Goal: Browse casually

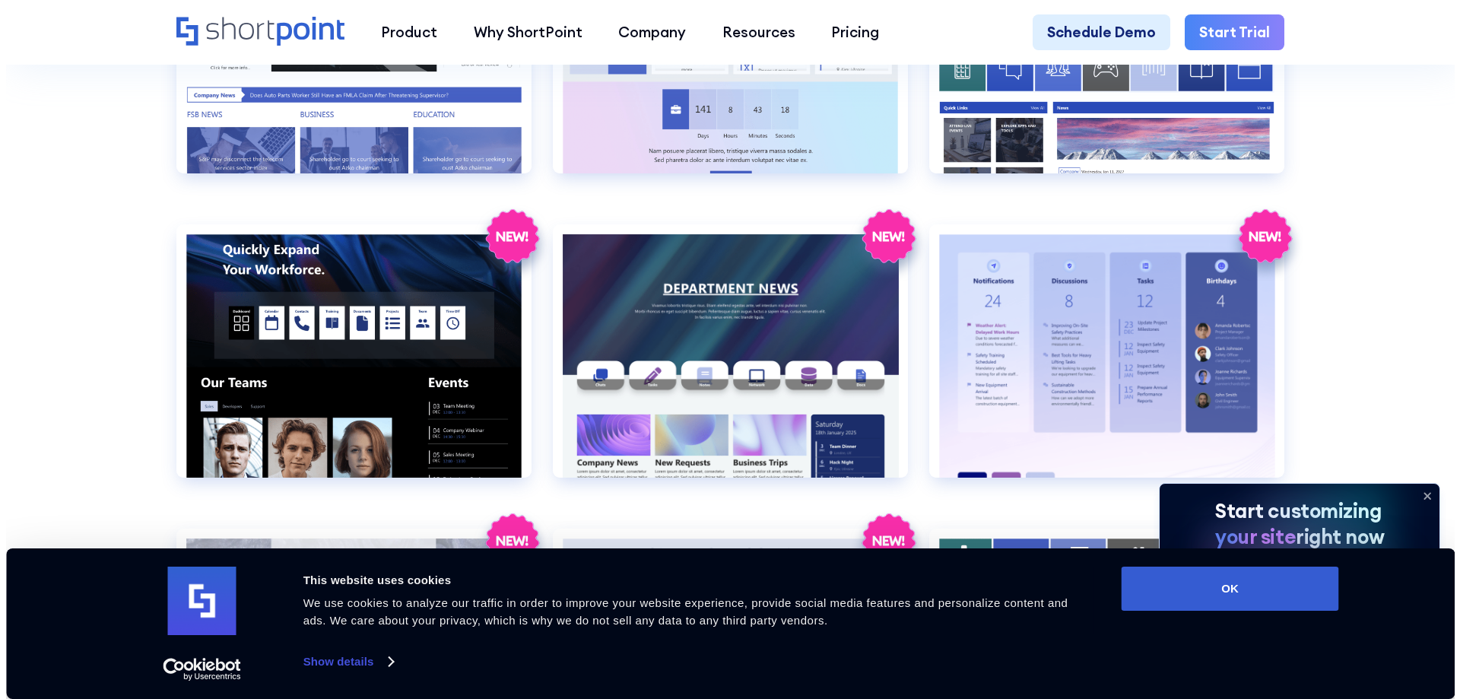
scroll to position [2434, 0]
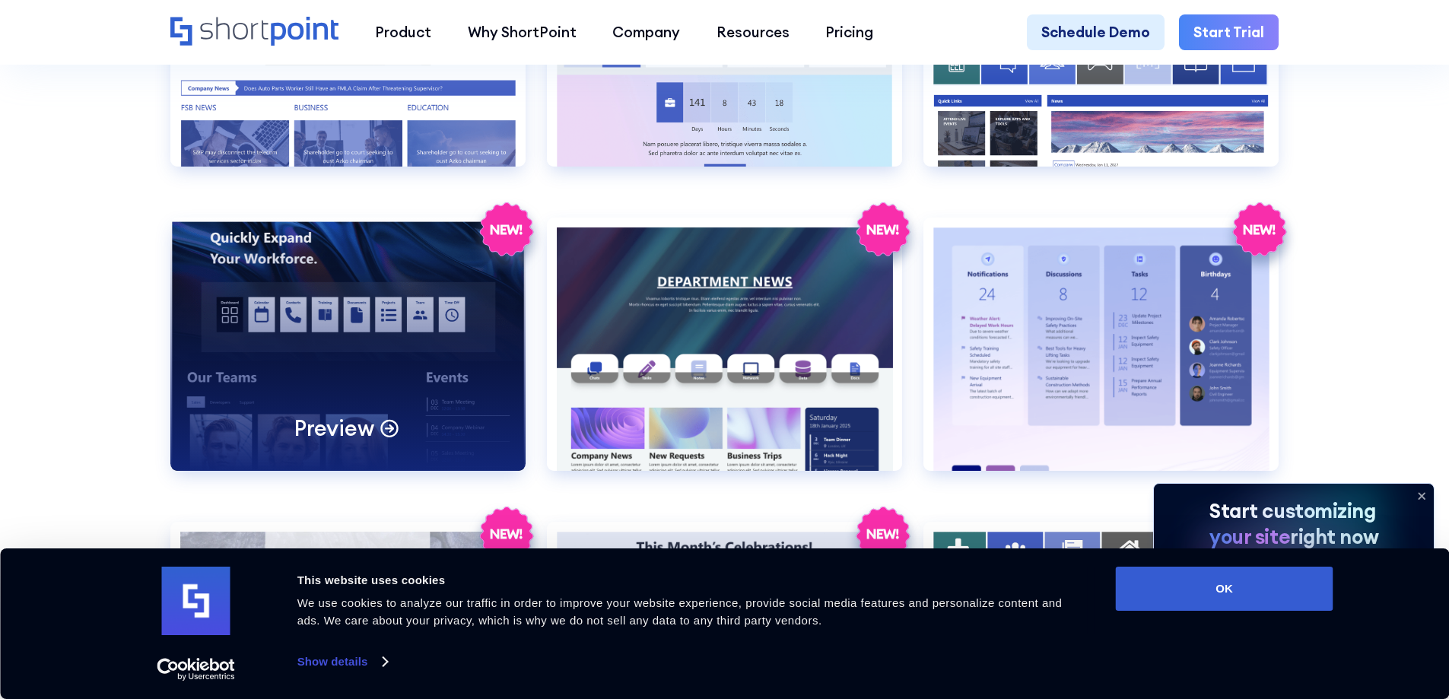
click at [446, 357] on div "Preview" at bounding box center [347, 344] width 355 height 253
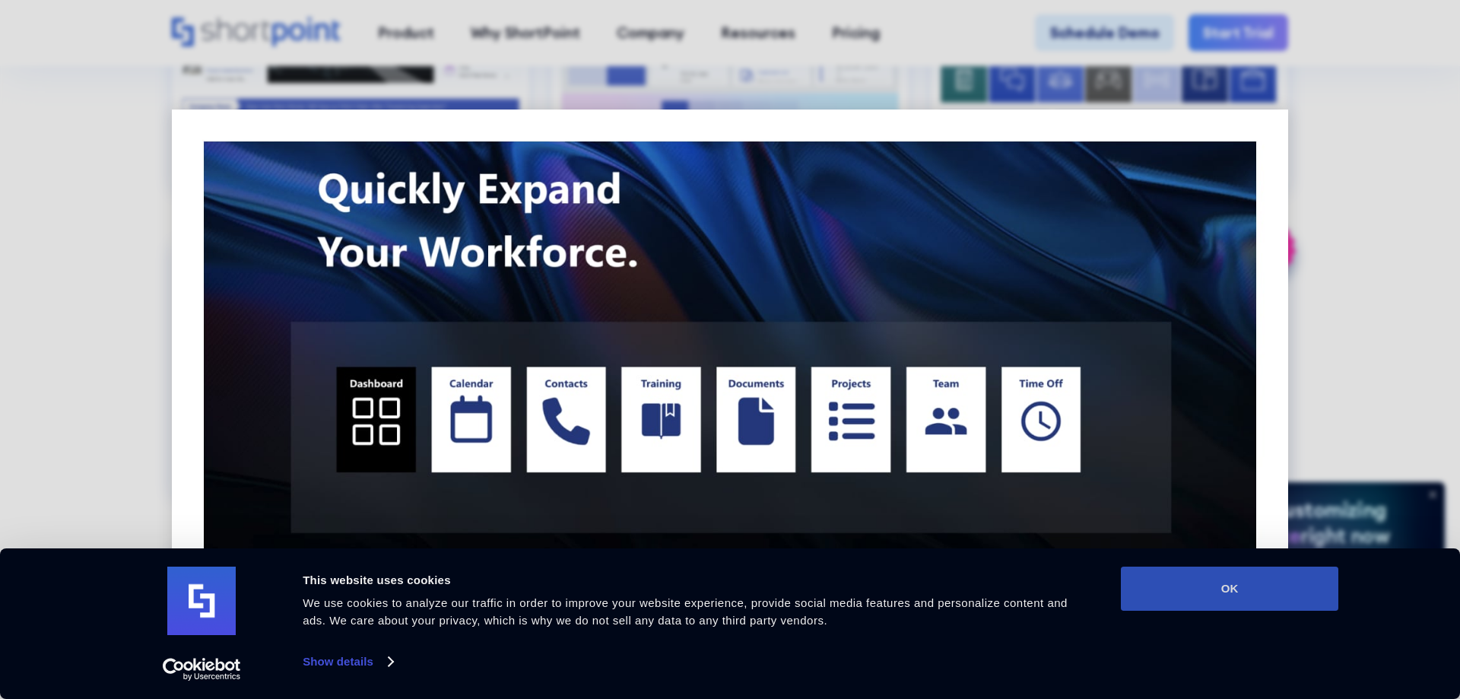
click at [1275, 582] on button "OK" at bounding box center [1230, 589] width 218 height 44
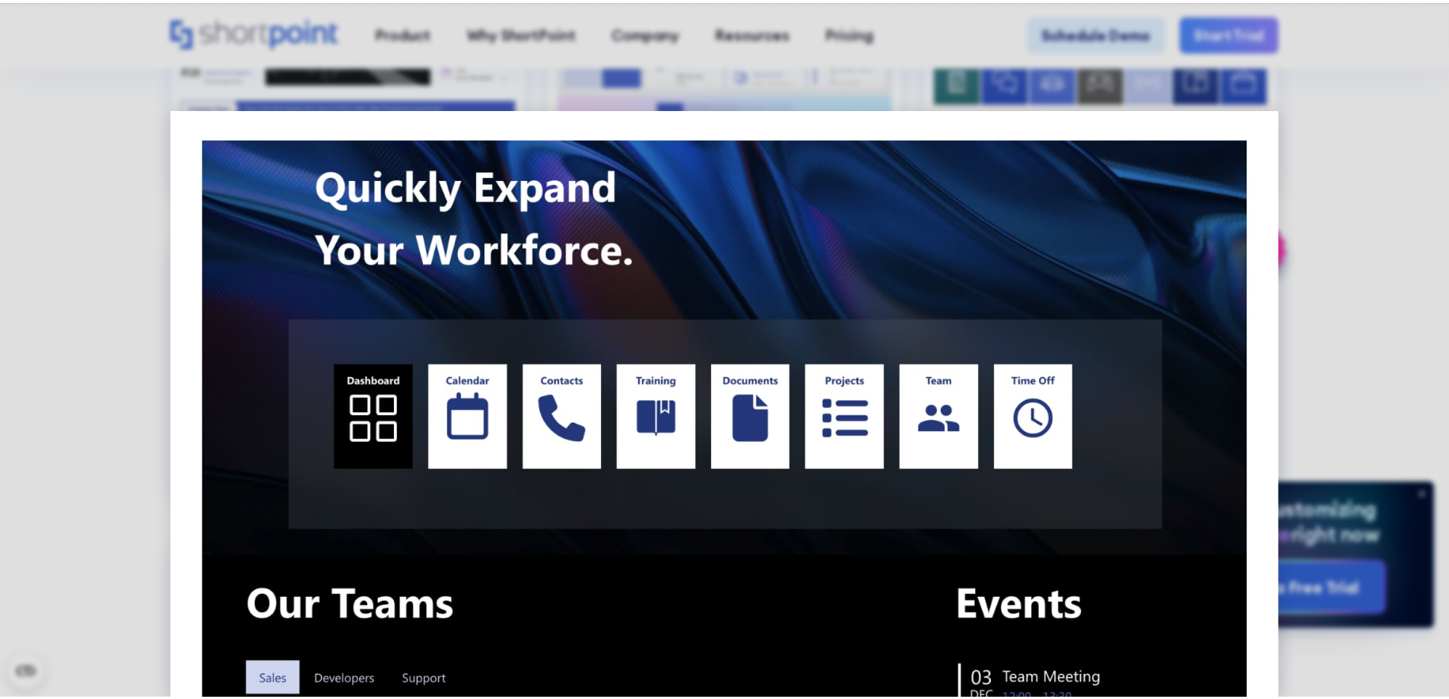
scroll to position [0, 0]
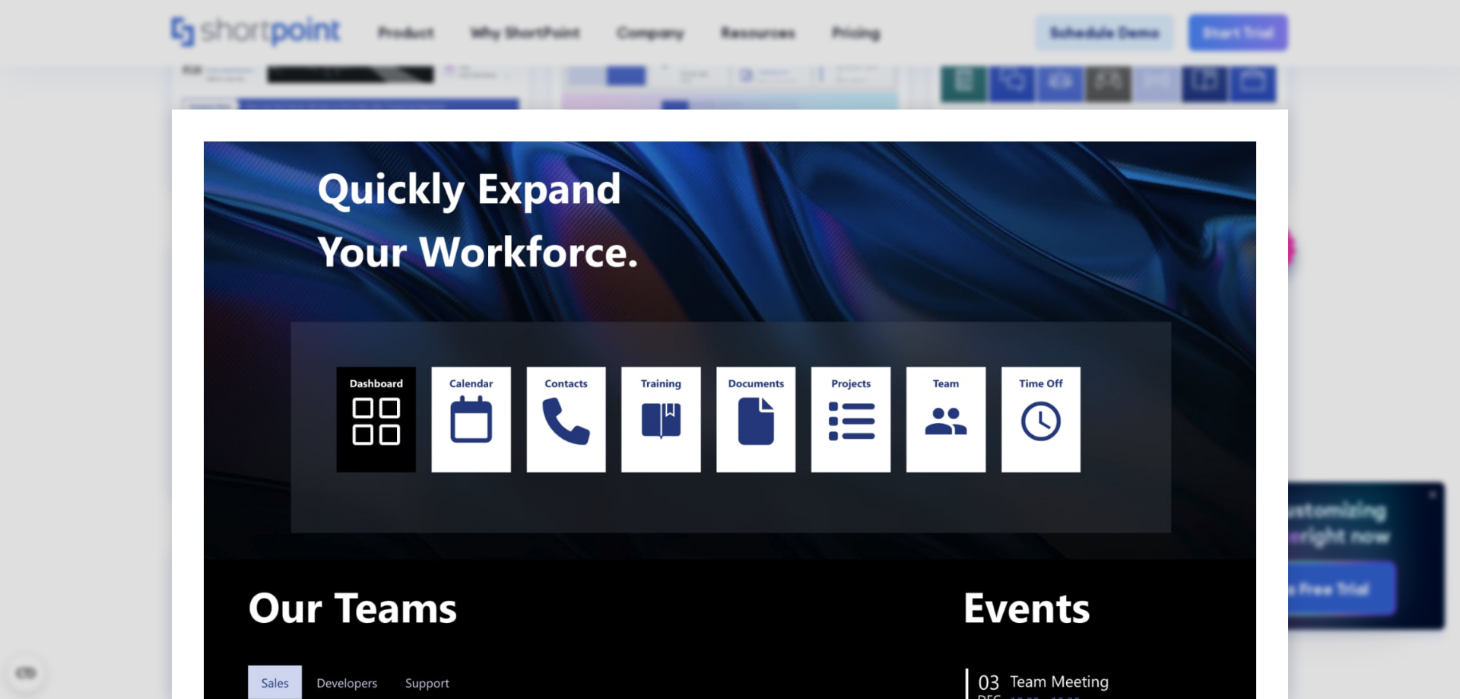
drag, startPoint x: 1367, startPoint y: 386, endPoint x: 1292, endPoint y: 384, distance: 74.6
click at [1367, 386] on div at bounding box center [730, 349] width 1460 height 699
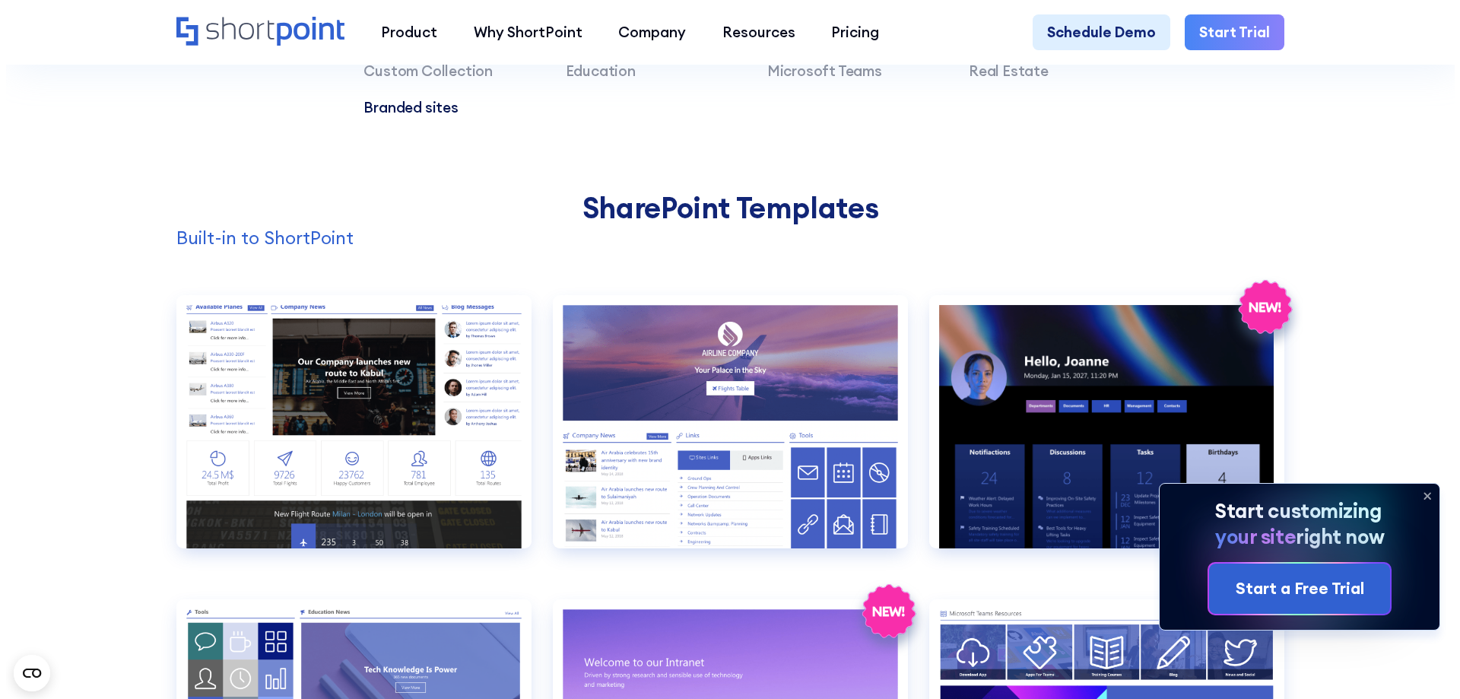
scroll to position [1445, 0]
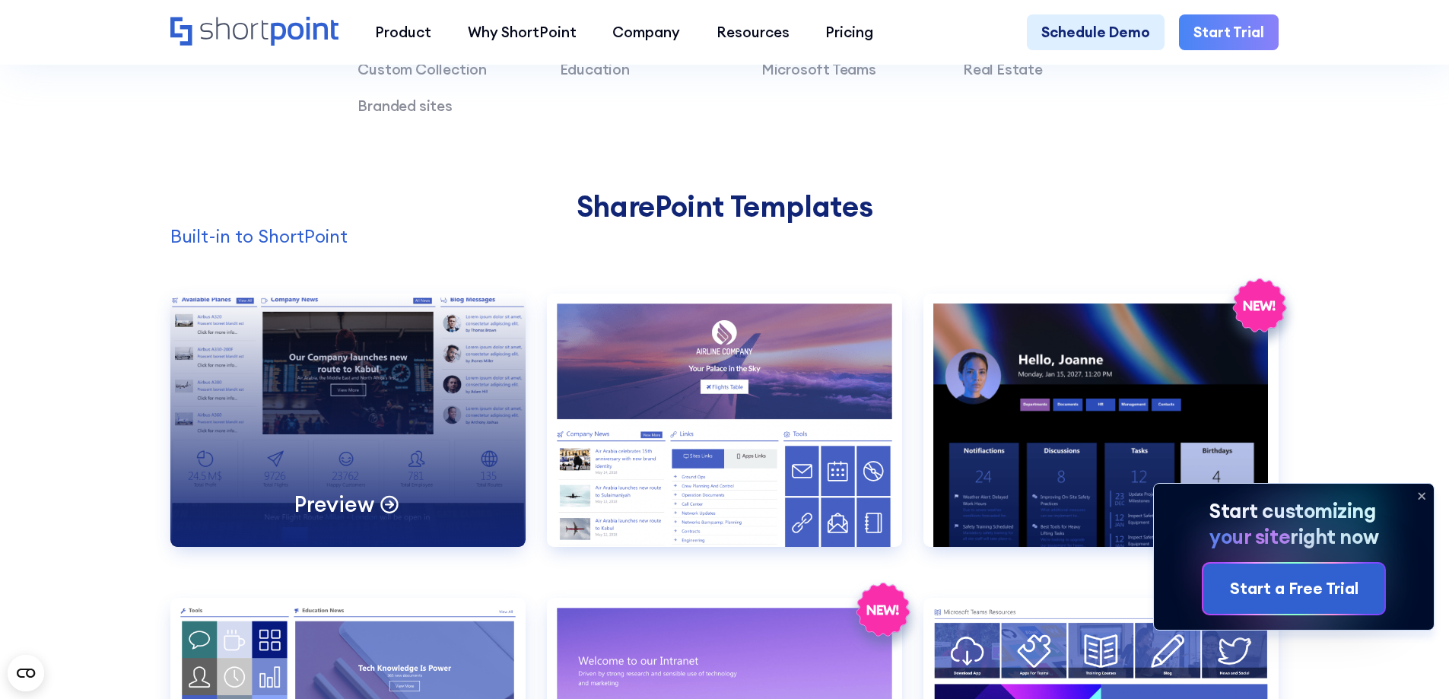
click at [359, 390] on div "Preview" at bounding box center [347, 420] width 355 height 253
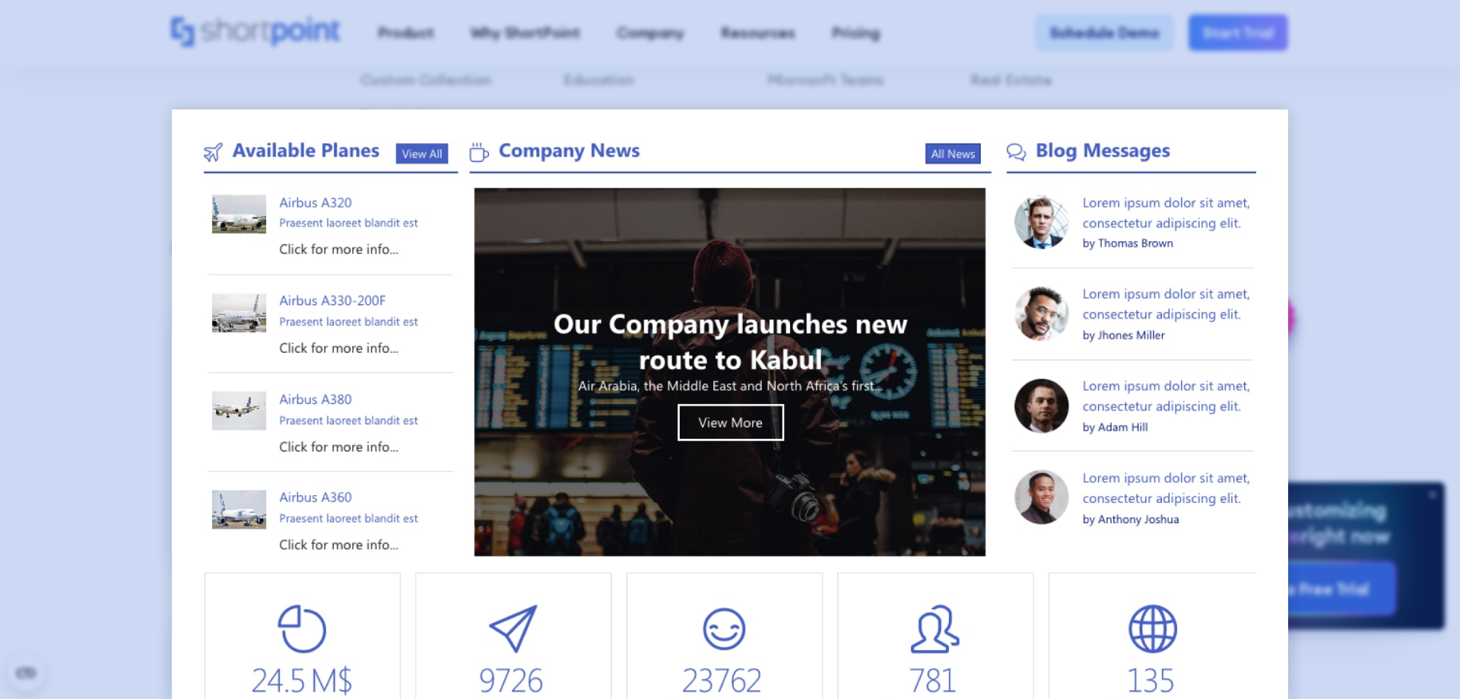
click at [1401, 393] on div at bounding box center [730, 349] width 1460 height 699
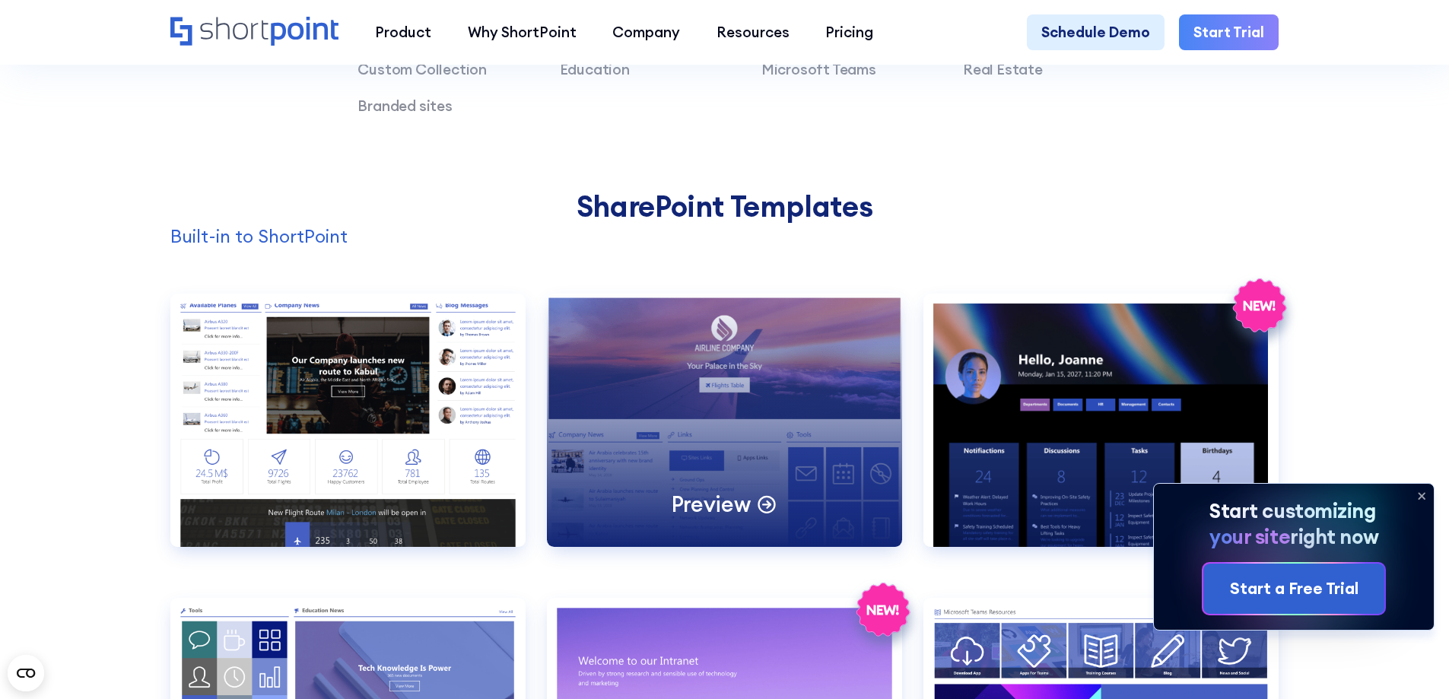
click at [694, 440] on div "Preview" at bounding box center [724, 420] width 355 height 253
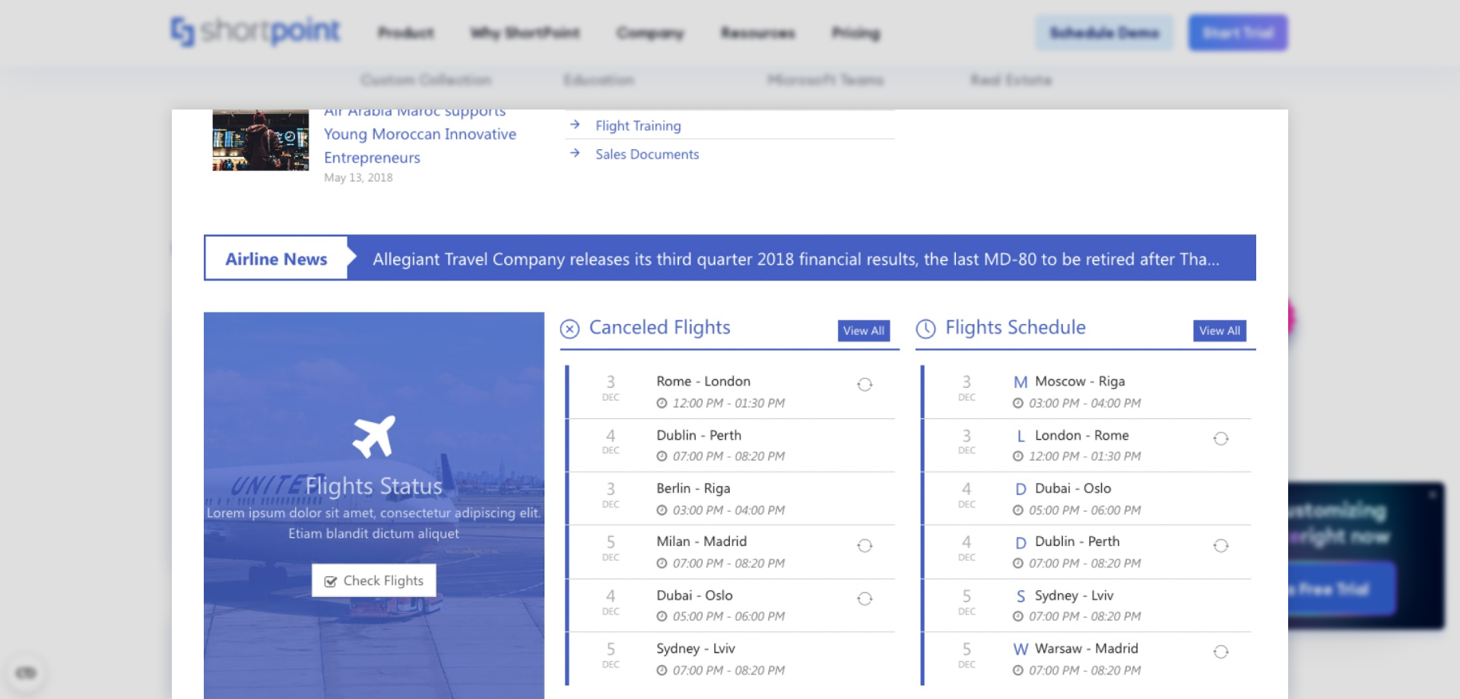
scroll to position [841, 0]
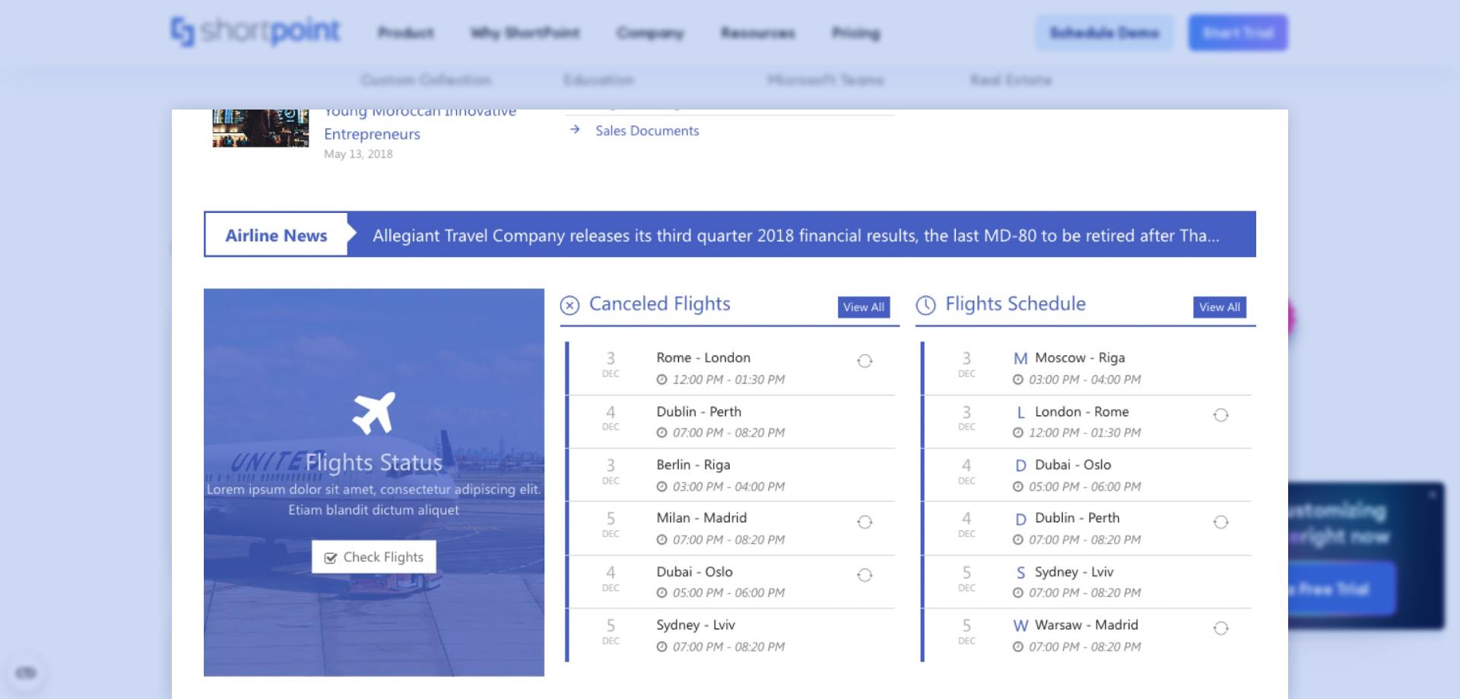
click at [1379, 393] on div at bounding box center [730, 349] width 1460 height 699
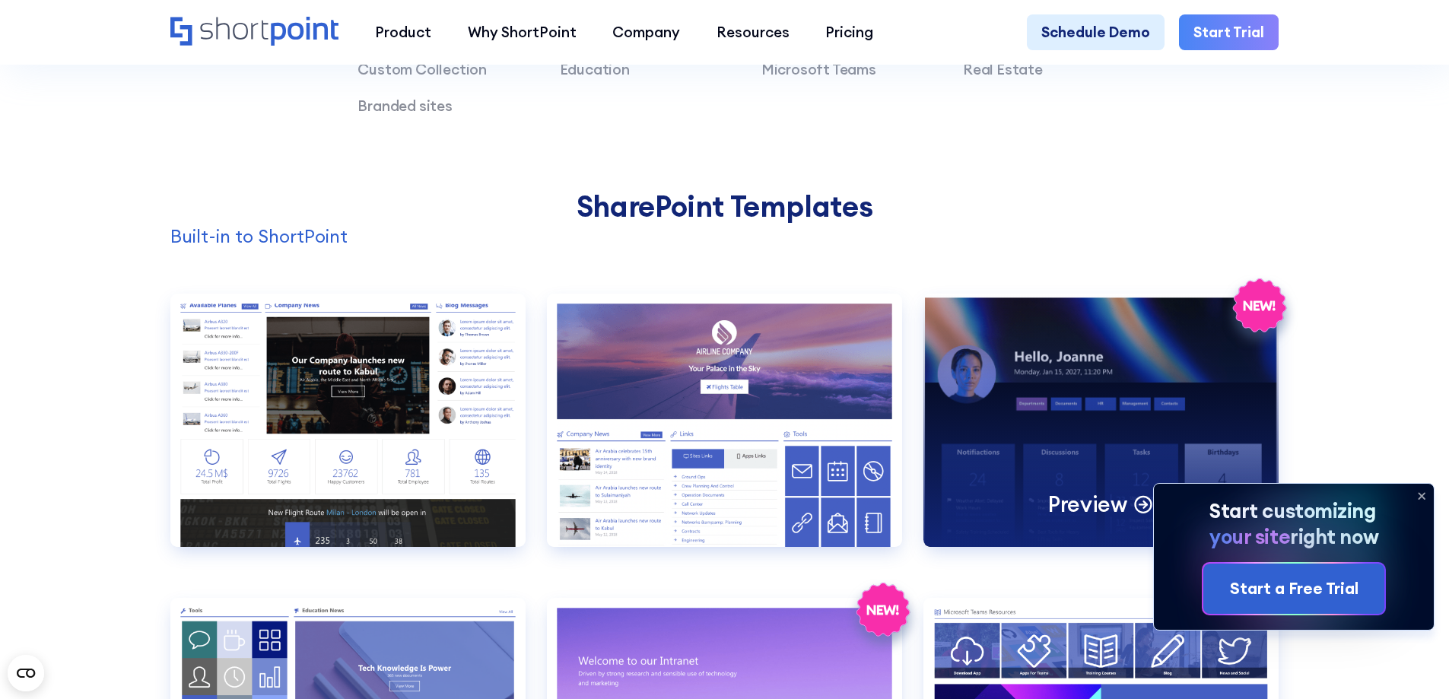
click at [1032, 364] on div "Preview" at bounding box center [1100, 420] width 355 height 253
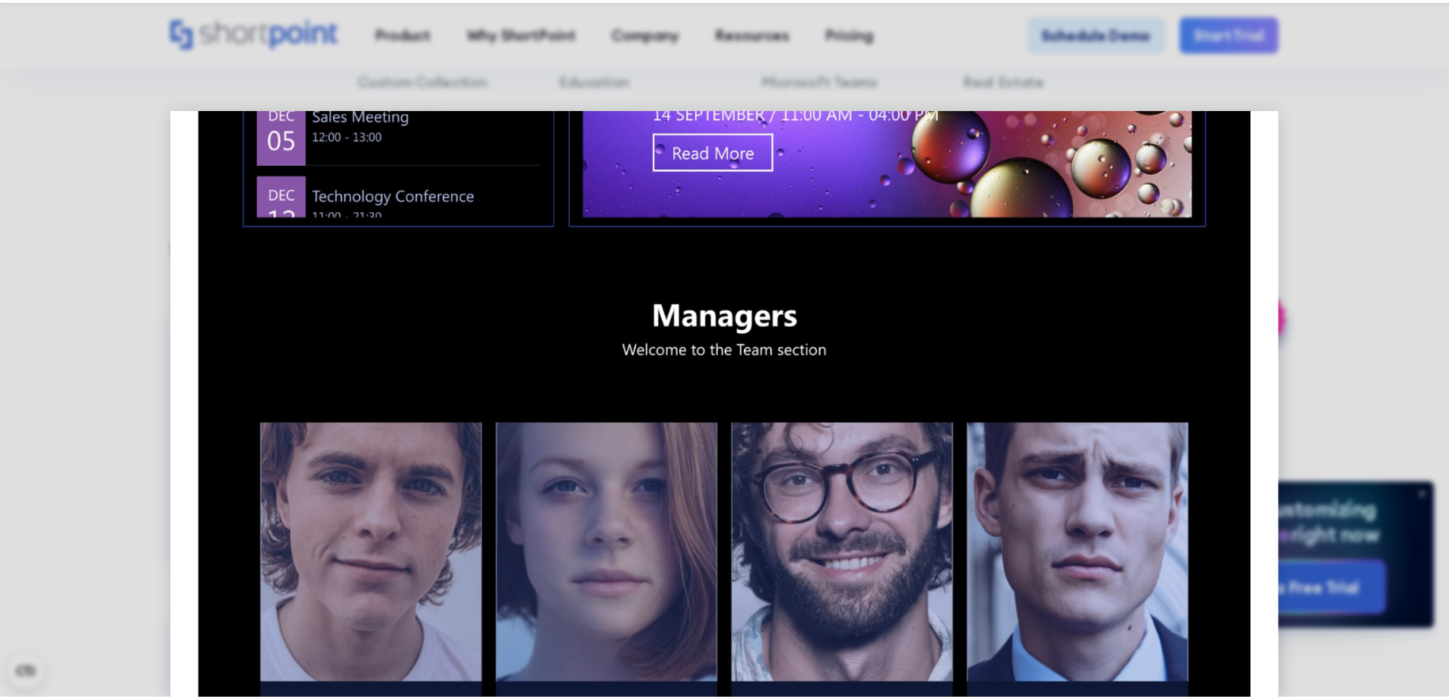
scroll to position [1293, 0]
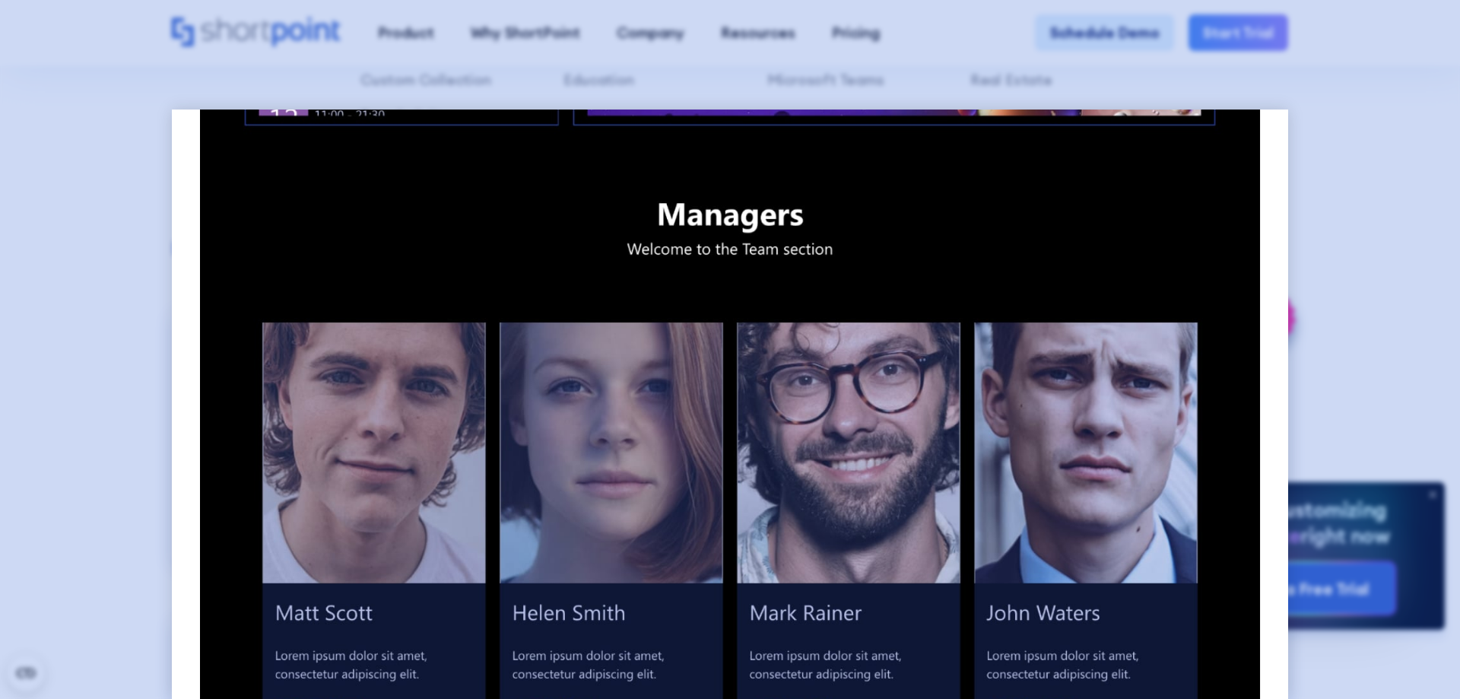
click at [1393, 283] on div at bounding box center [730, 349] width 1460 height 699
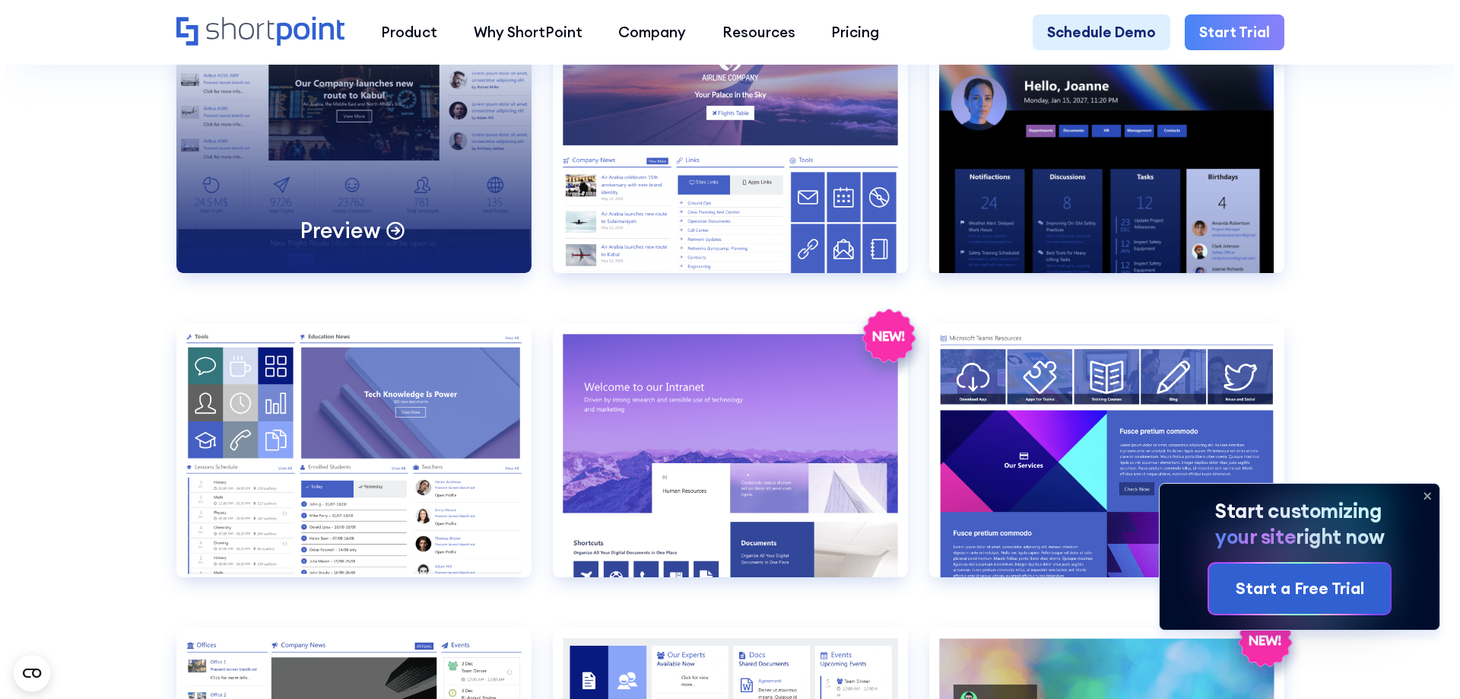
scroll to position [1749, 0]
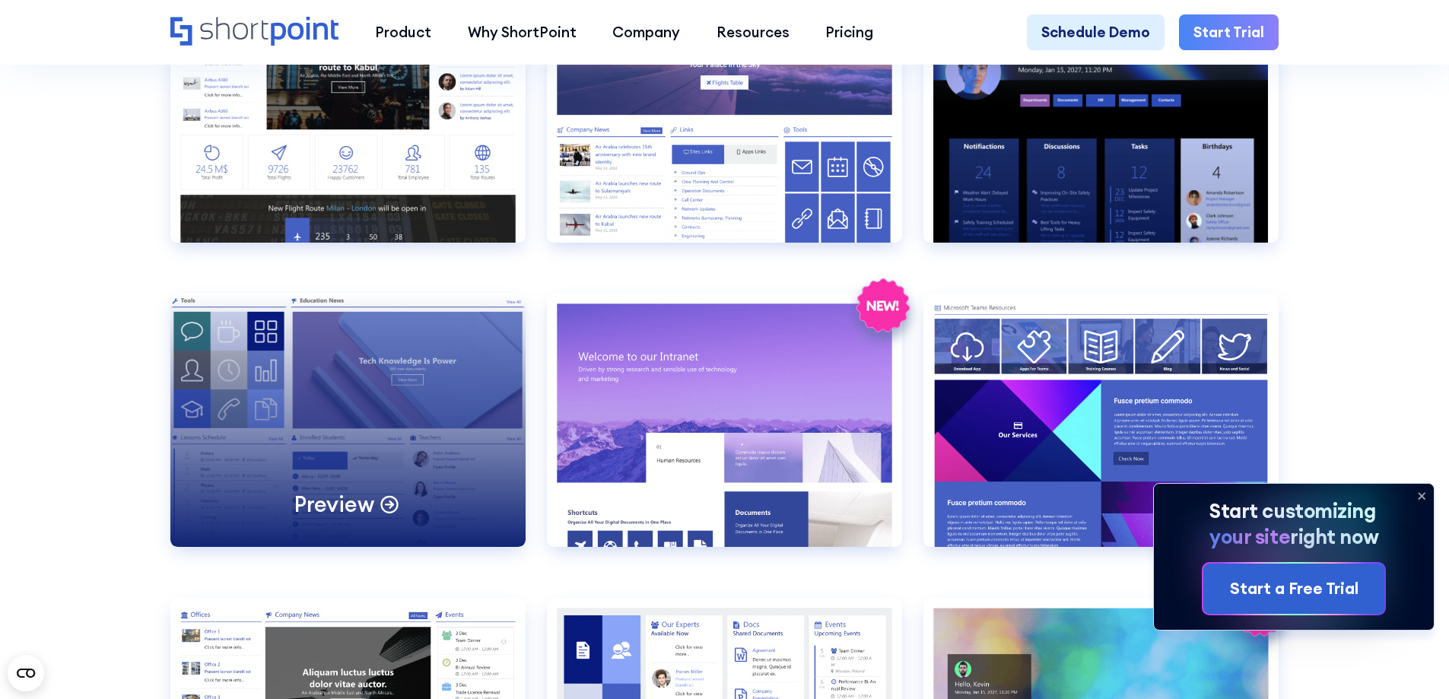
click at [354, 391] on div "Preview" at bounding box center [347, 420] width 355 height 253
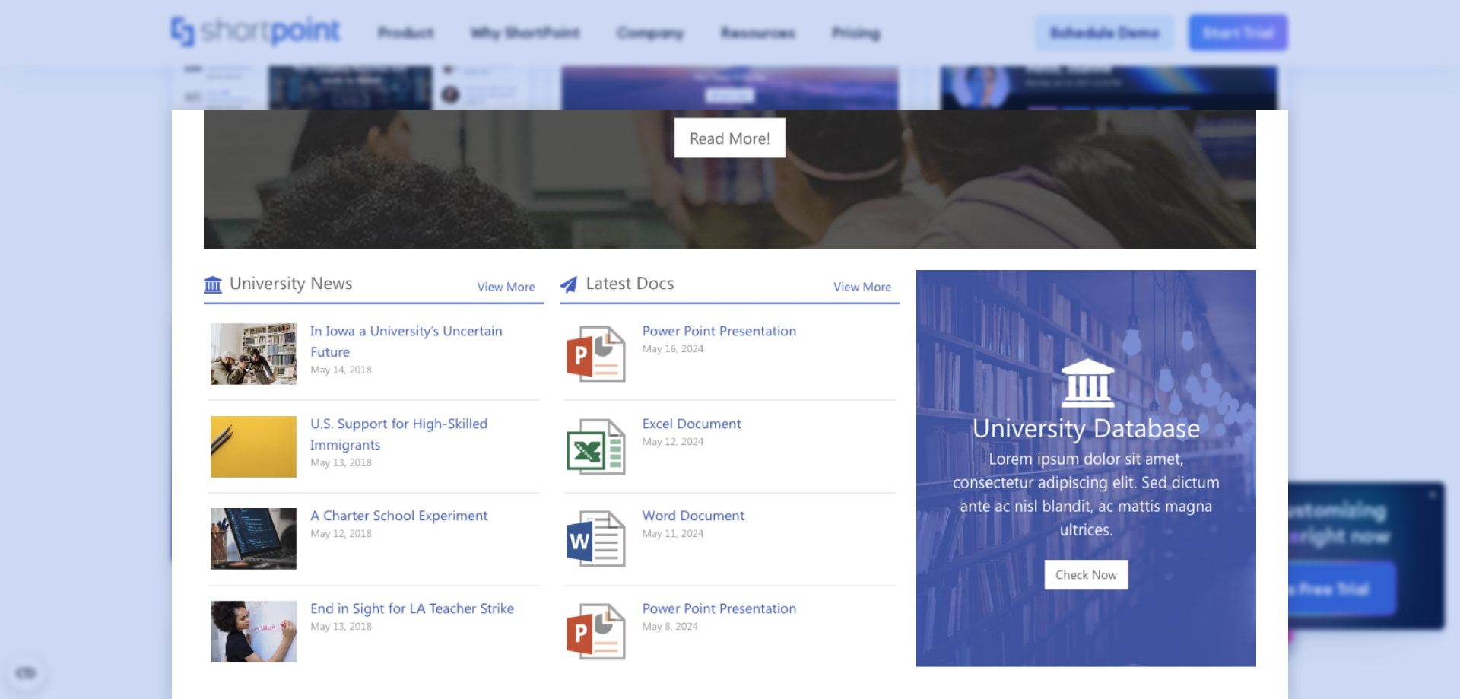
scroll to position [0, 0]
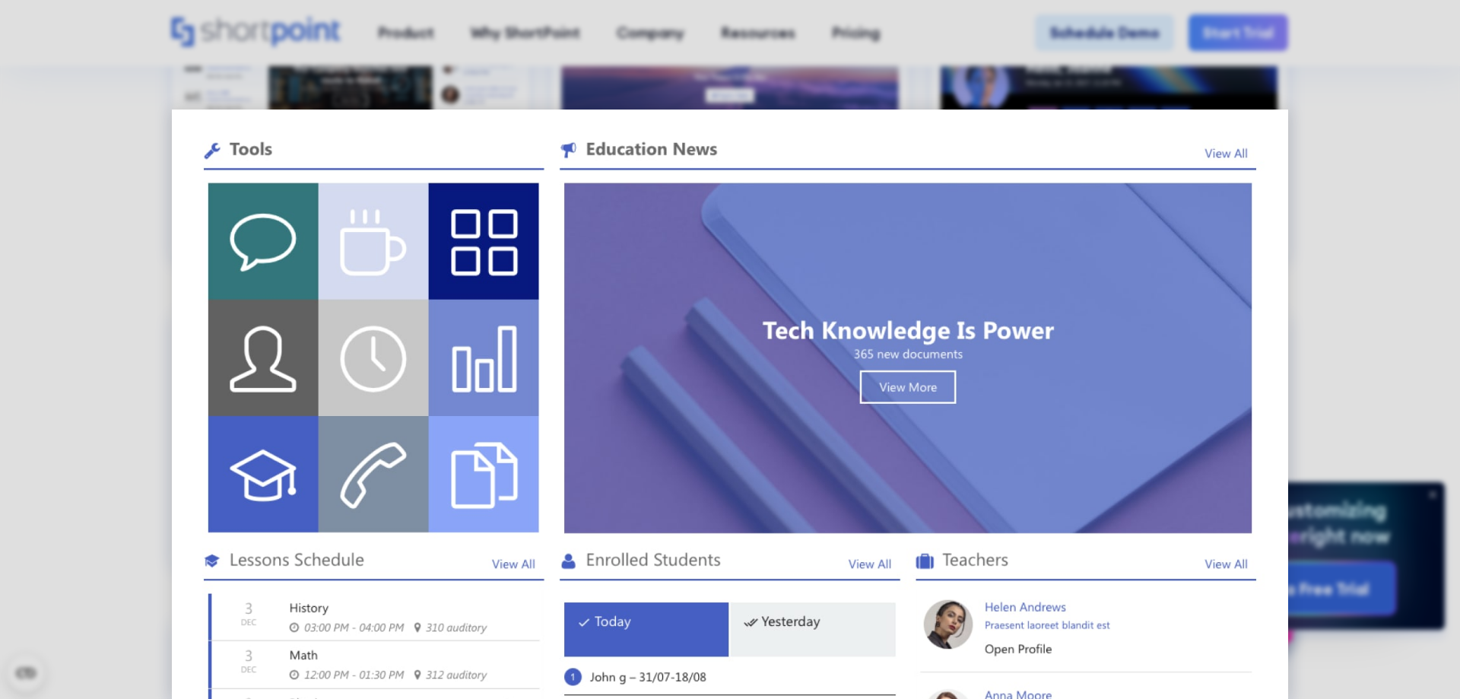
click at [41, 307] on div at bounding box center [730, 349] width 1460 height 699
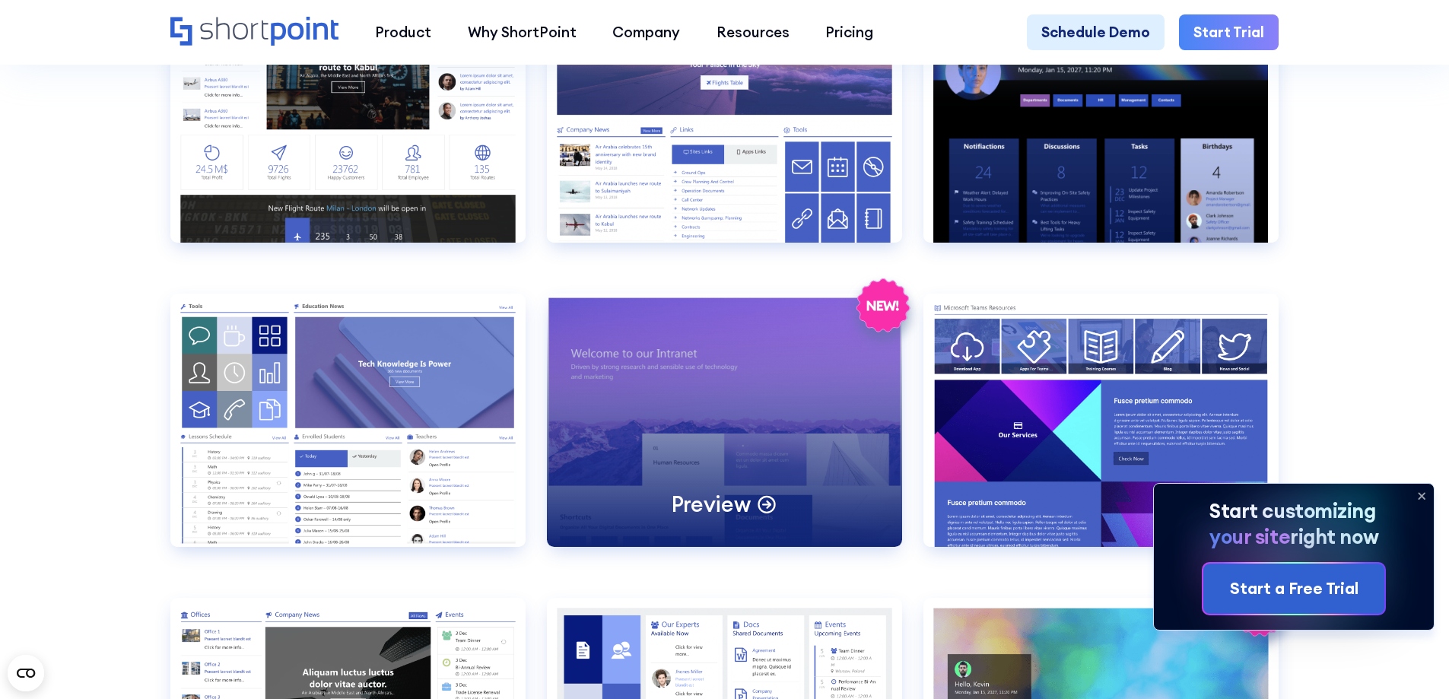
click at [743, 422] on div "Preview" at bounding box center [724, 420] width 355 height 253
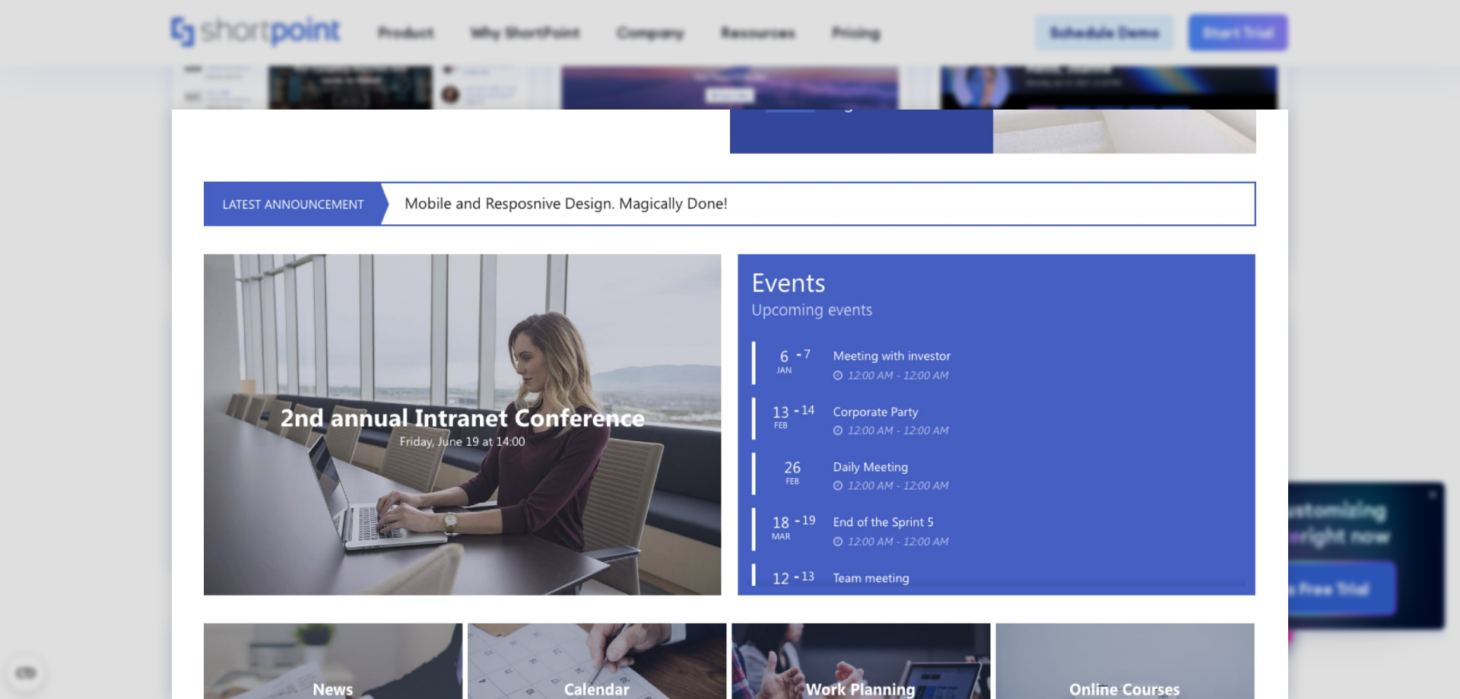
scroll to position [1583, 0]
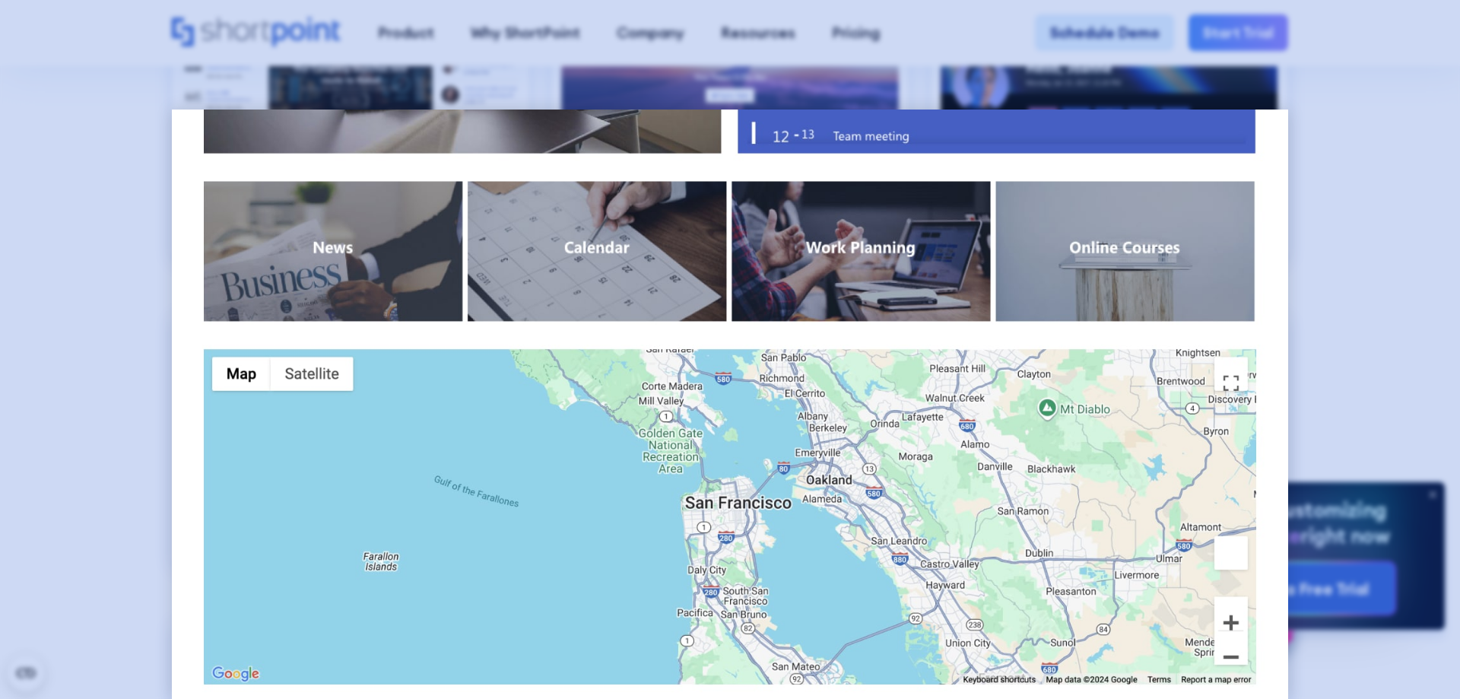
click at [88, 409] on div at bounding box center [730, 349] width 1460 height 699
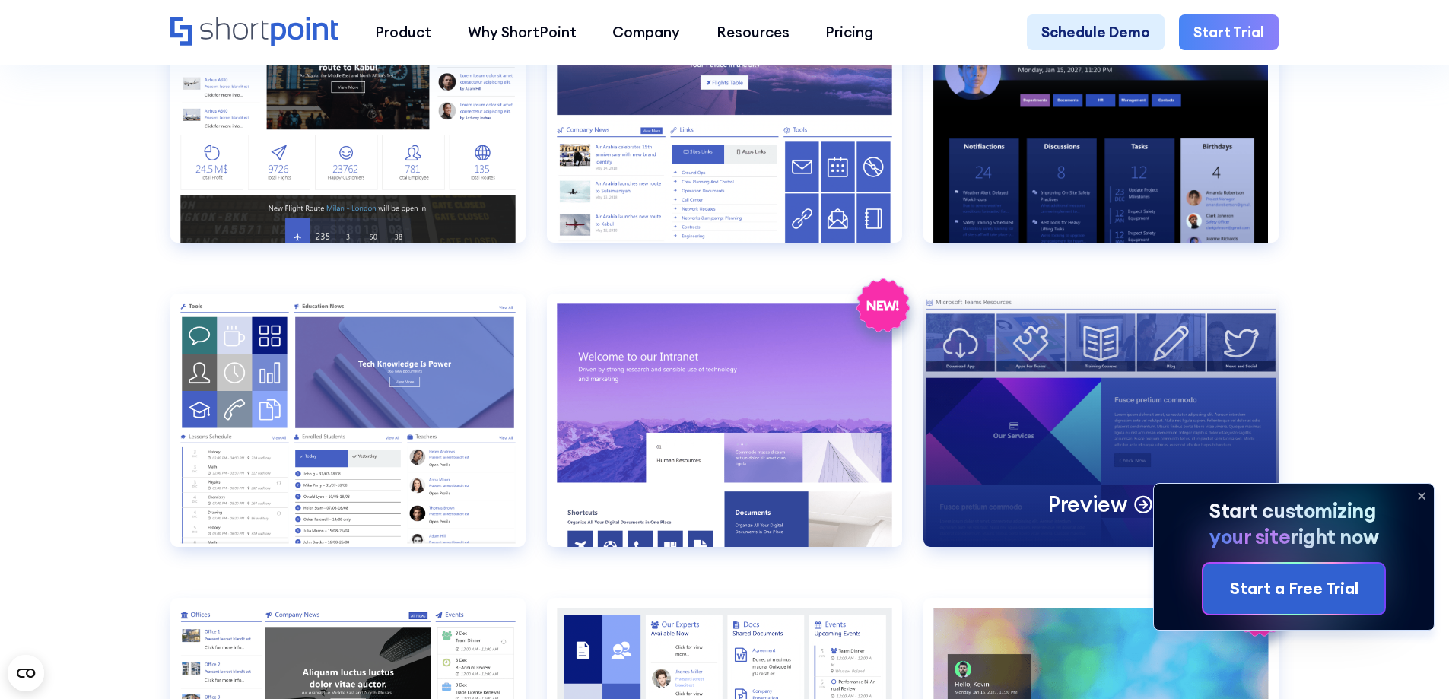
click at [972, 399] on div "Preview" at bounding box center [1100, 420] width 355 height 253
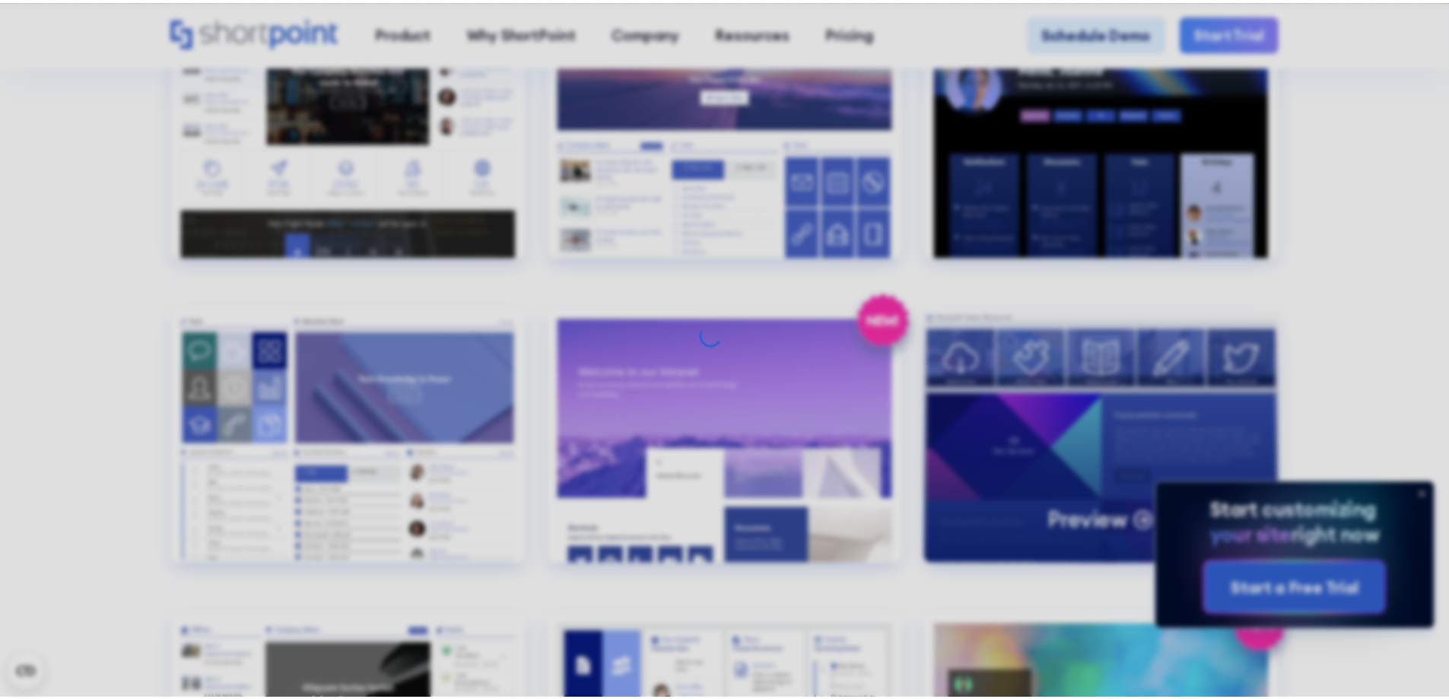
scroll to position [0, 0]
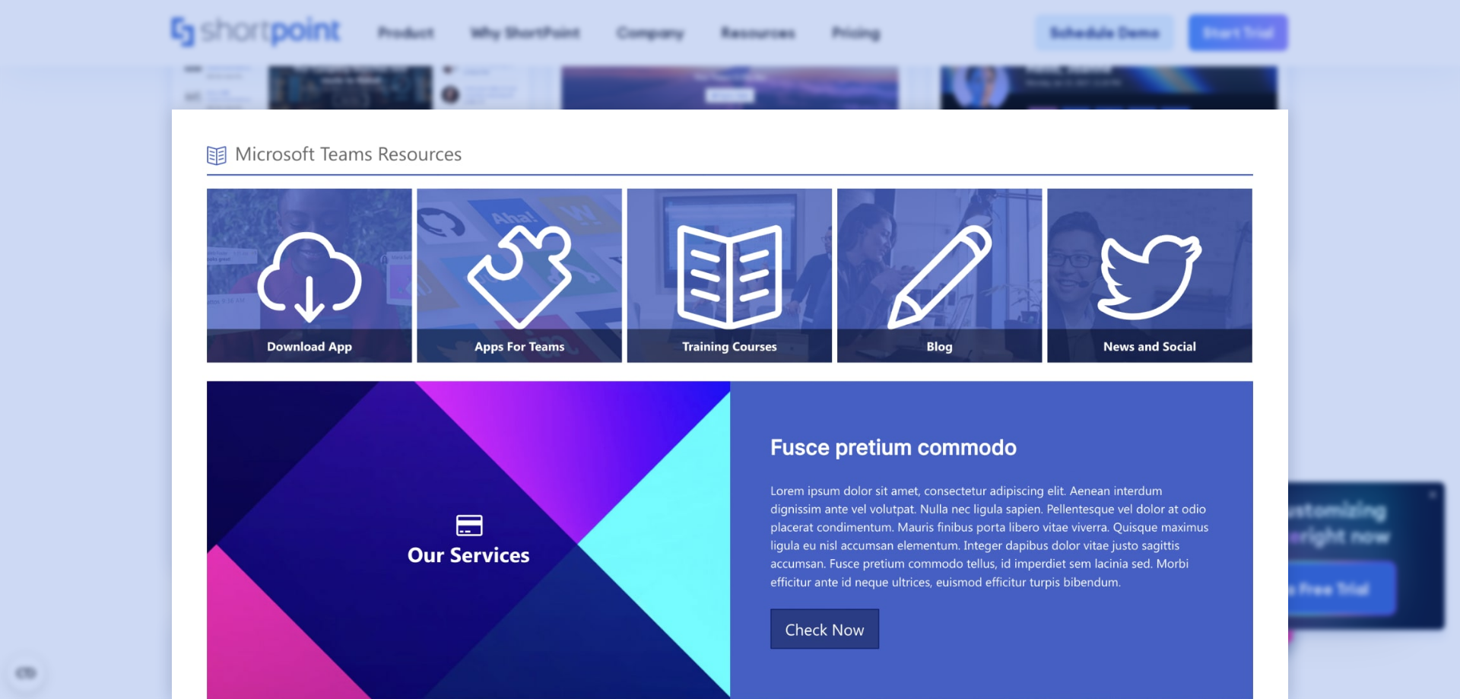
click at [81, 411] on div at bounding box center [730, 349] width 1460 height 699
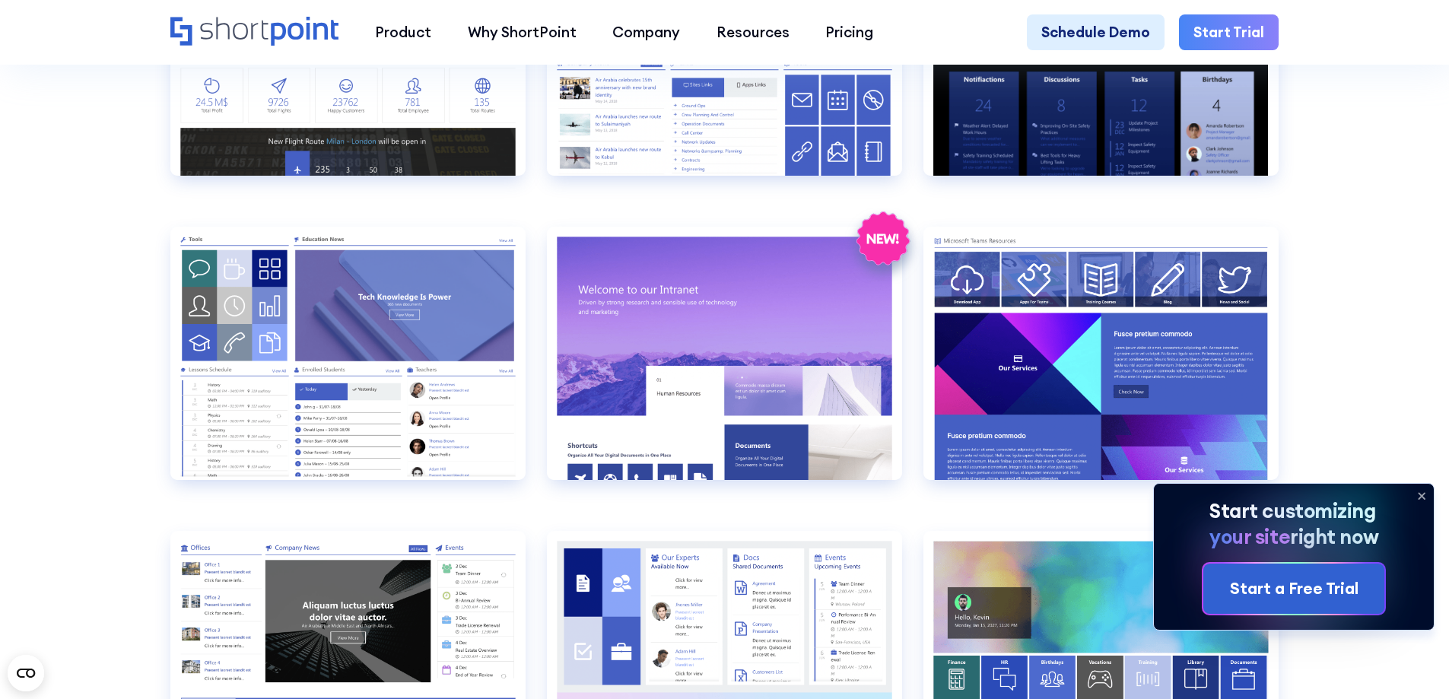
scroll to position [2054, 0]
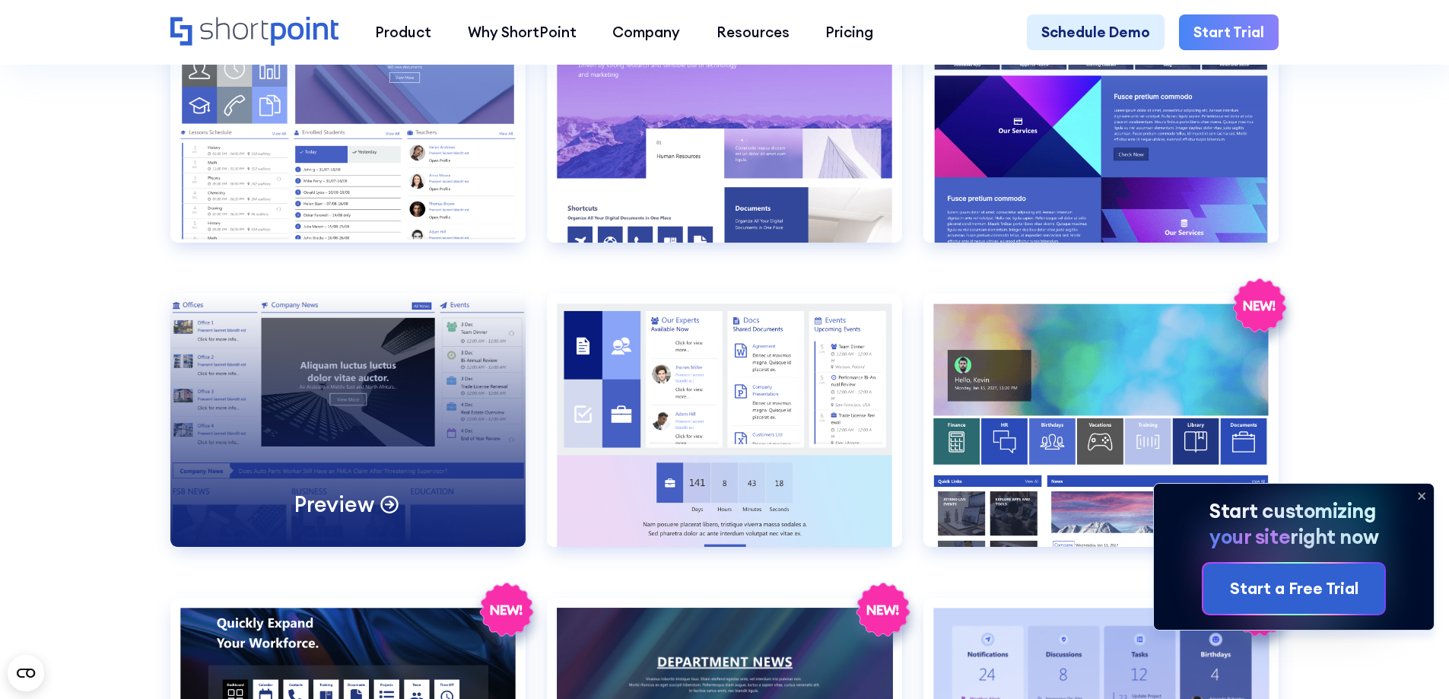
click at [254, 399] on div "Preview" at bounding box center [347, 420] width 355 height 253
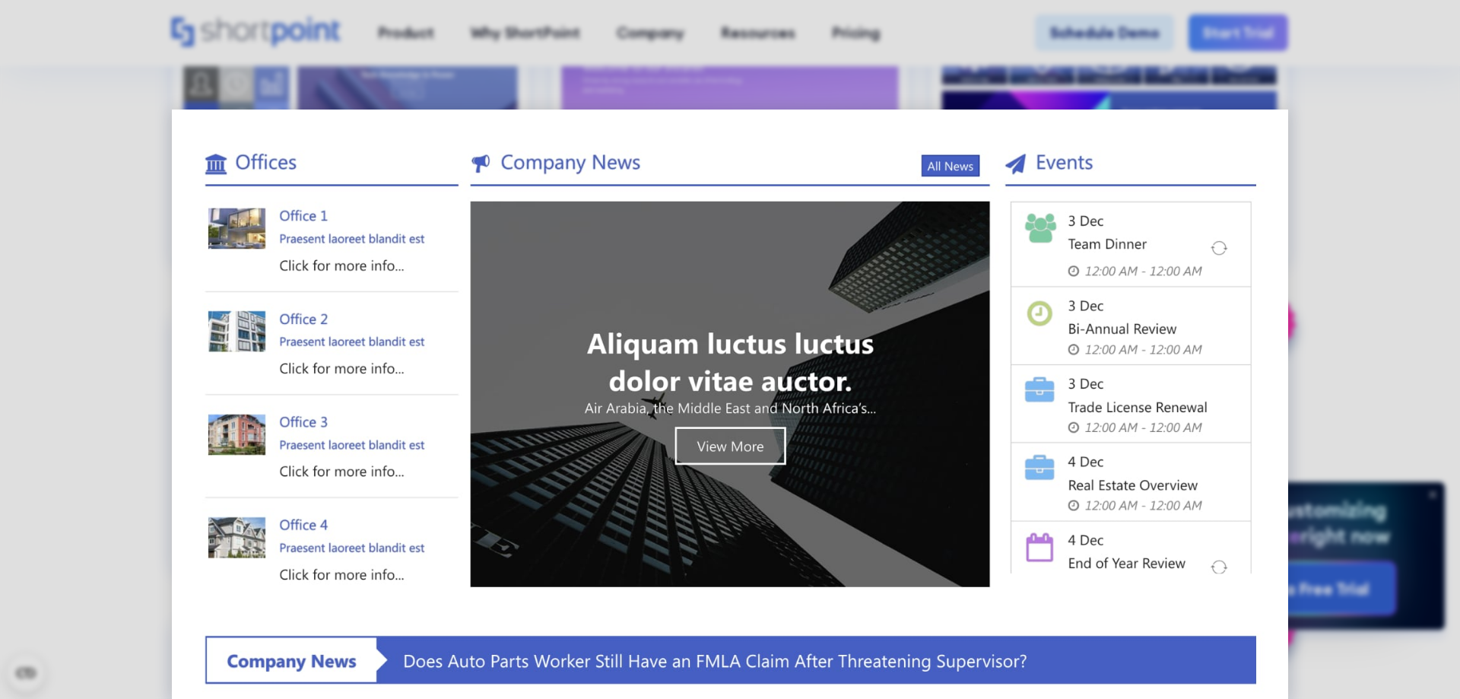
drag, startPoint x: 52, startPoint y: 392, endPoint x: 83, endPoint y: 389, distance: 30.6
click at [52, 392] on div at bounding box center [730, 349] width 1460 height 699
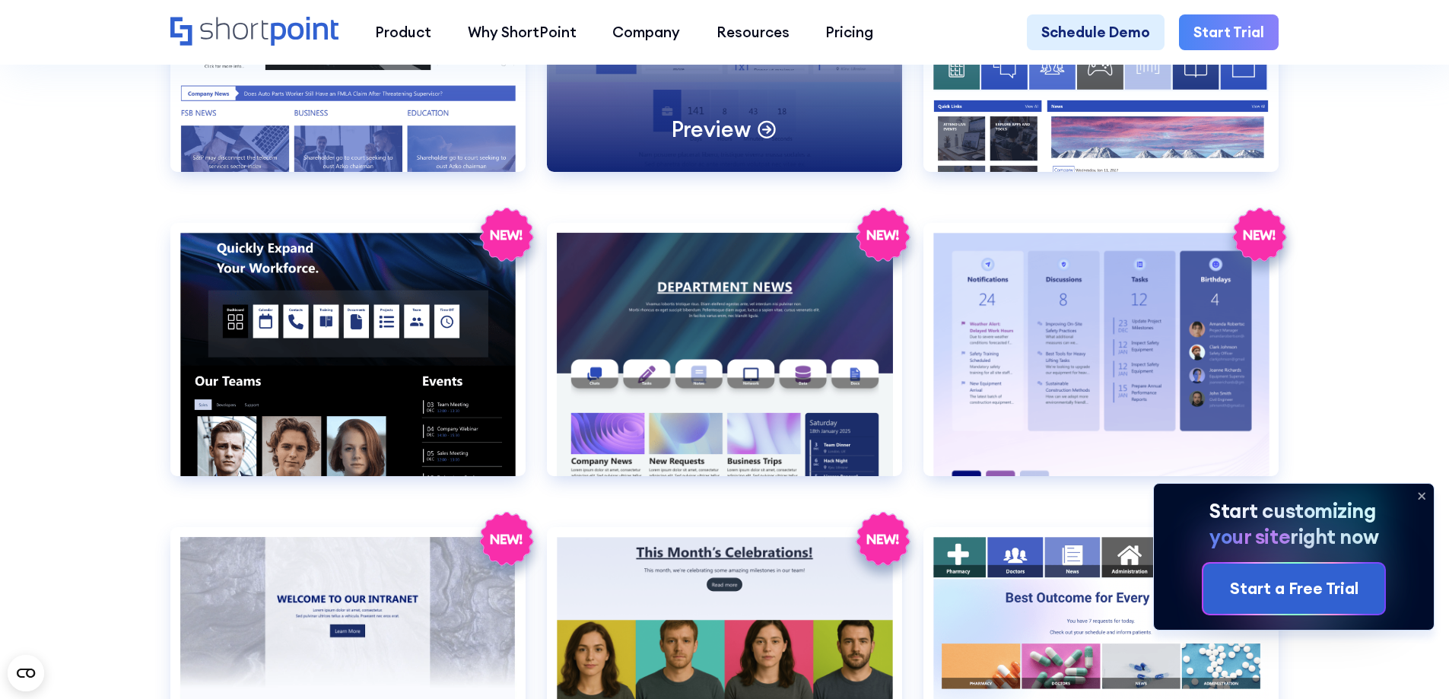
scroll to position [2434, 0]
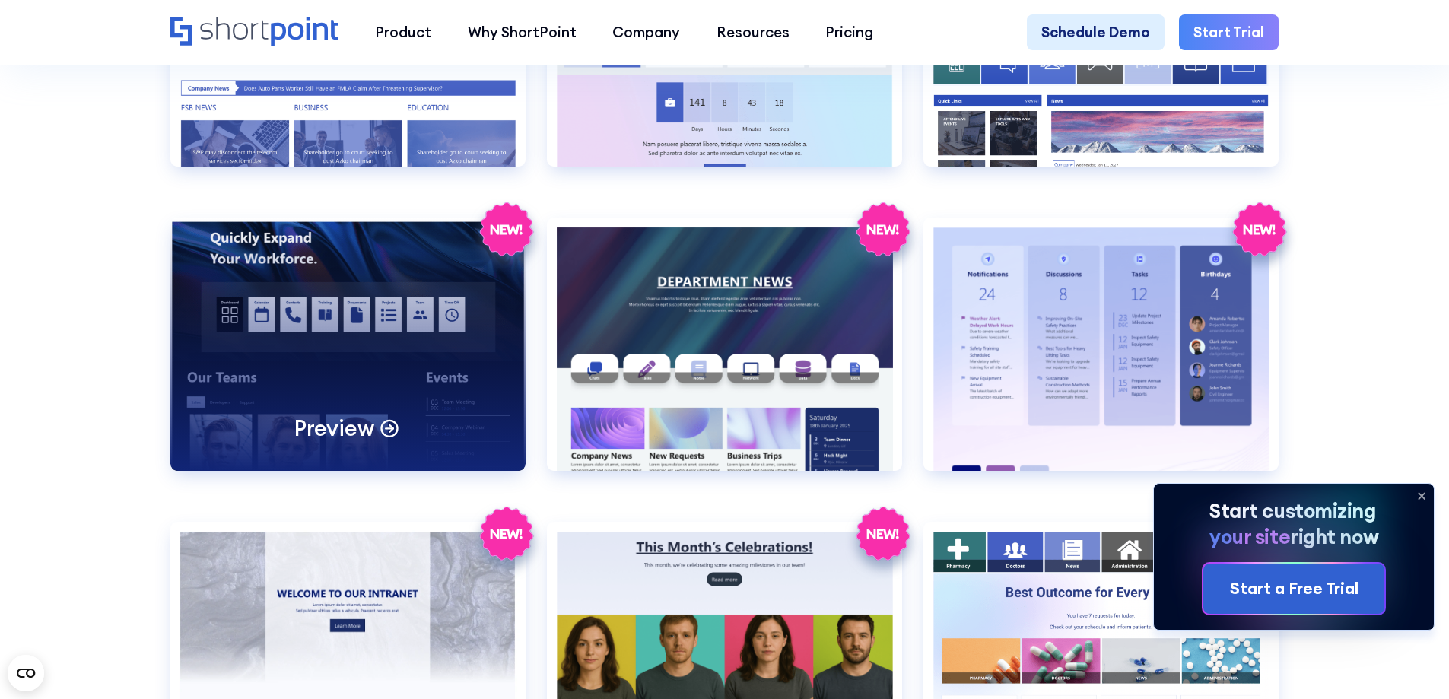
click at [420, 412] on div "Preview" at bounding box center [347, 344] width 355 height 253
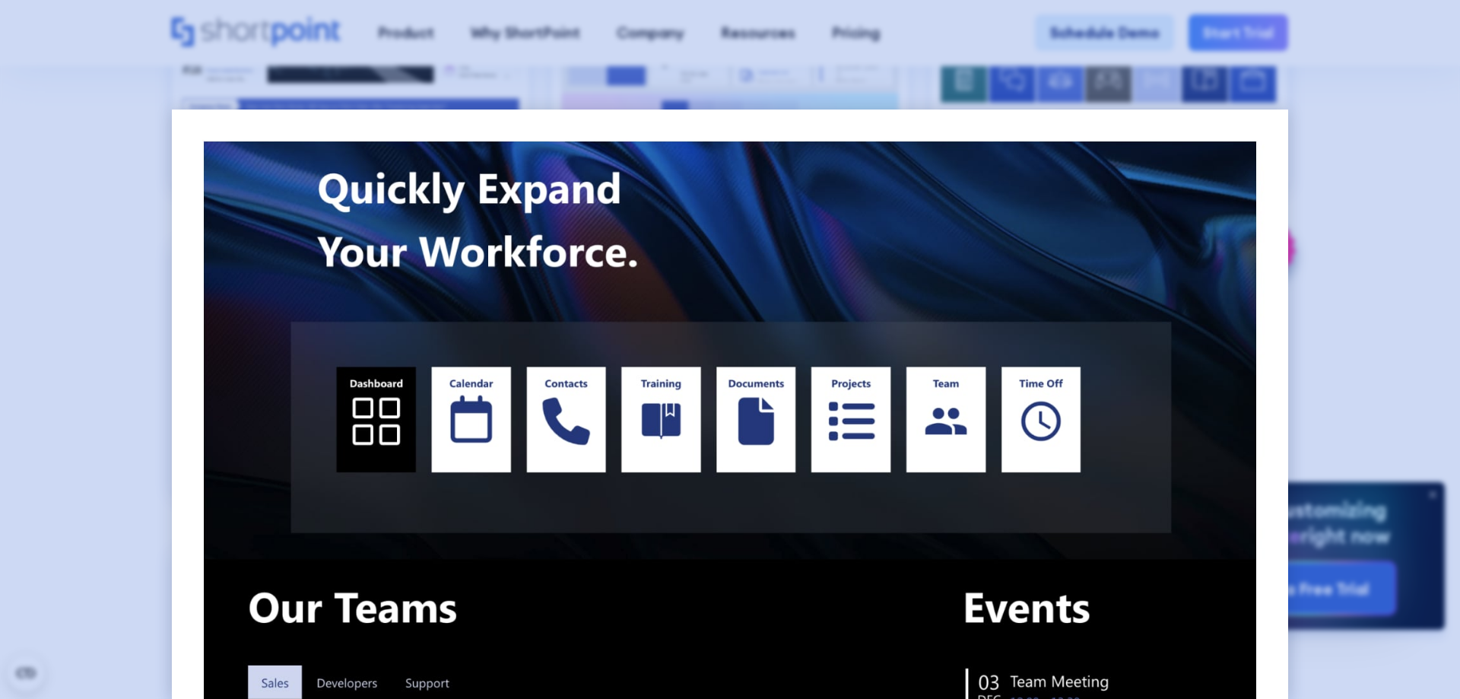
click at [101, 318] on div at bounding box center [730, 349] width 1460 height 699
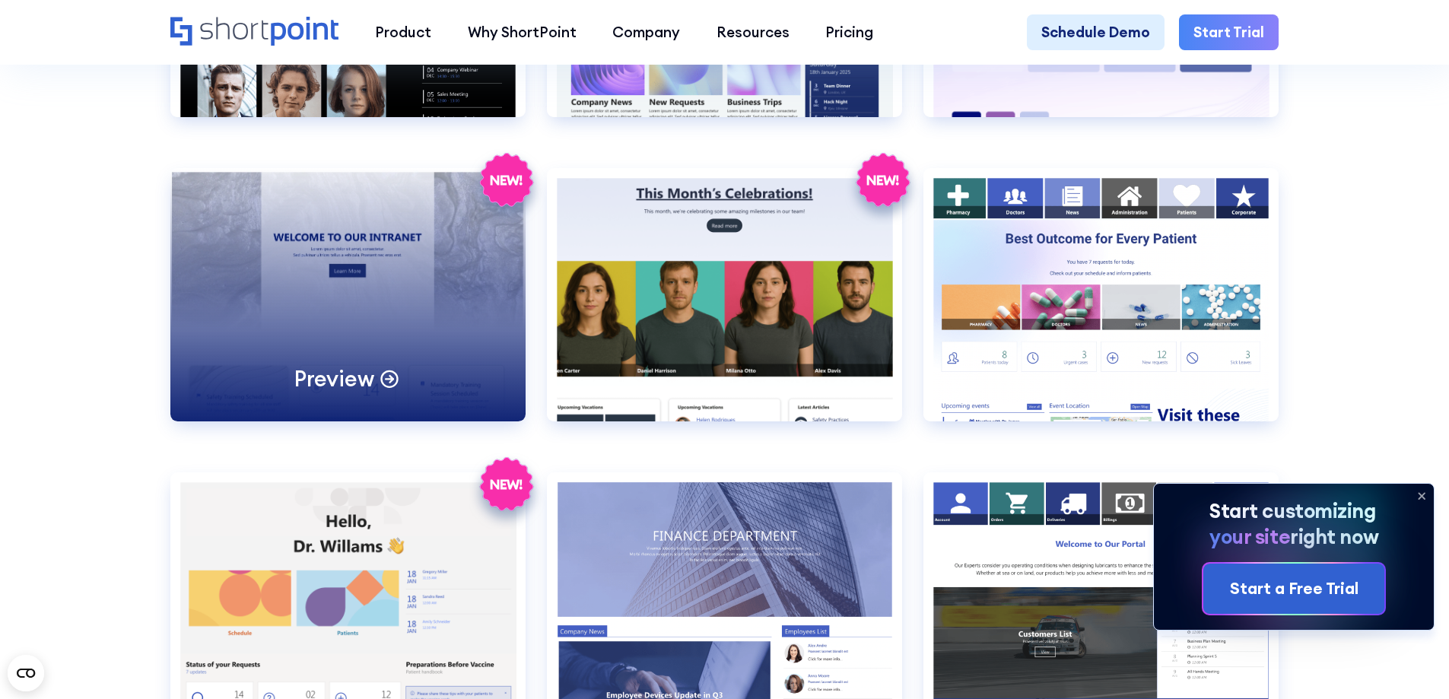
scroll to position [2814, 0]
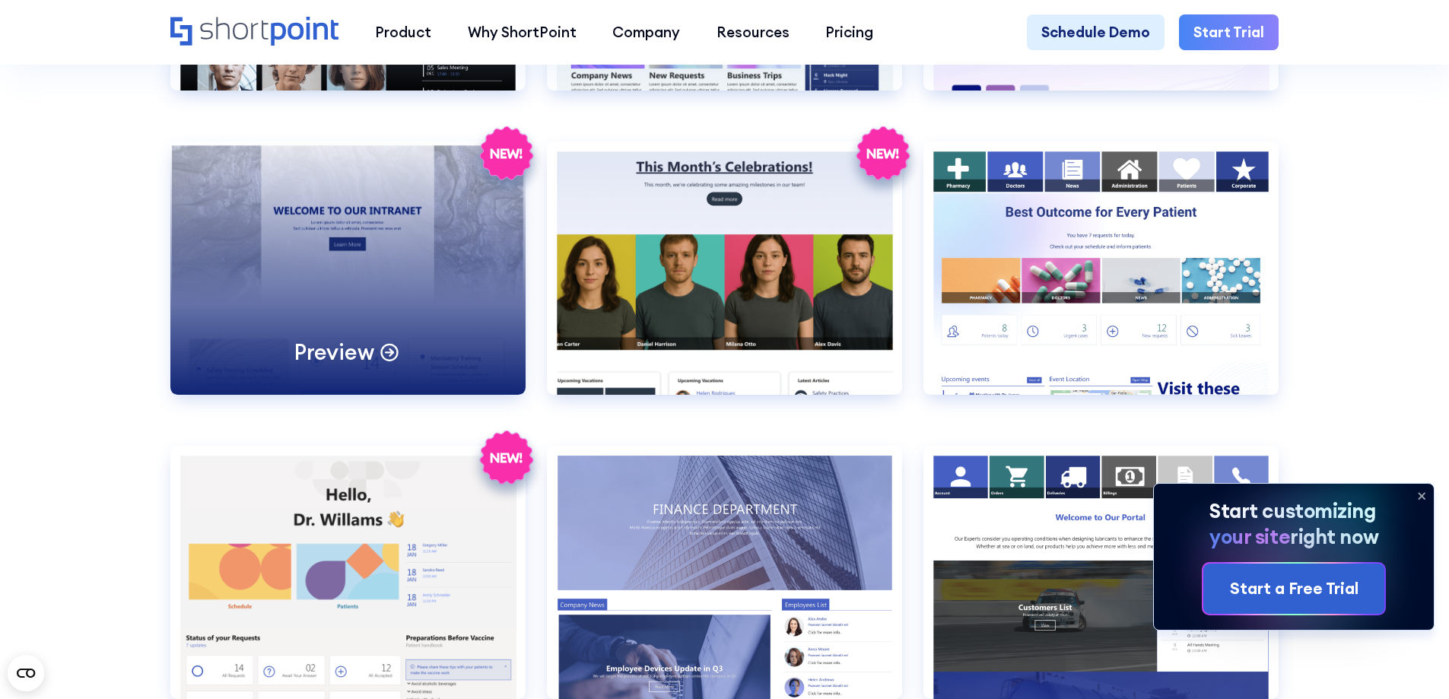
click at [396, 316] on div "Preview" at bounding box center [347, 267] width 355 height 253
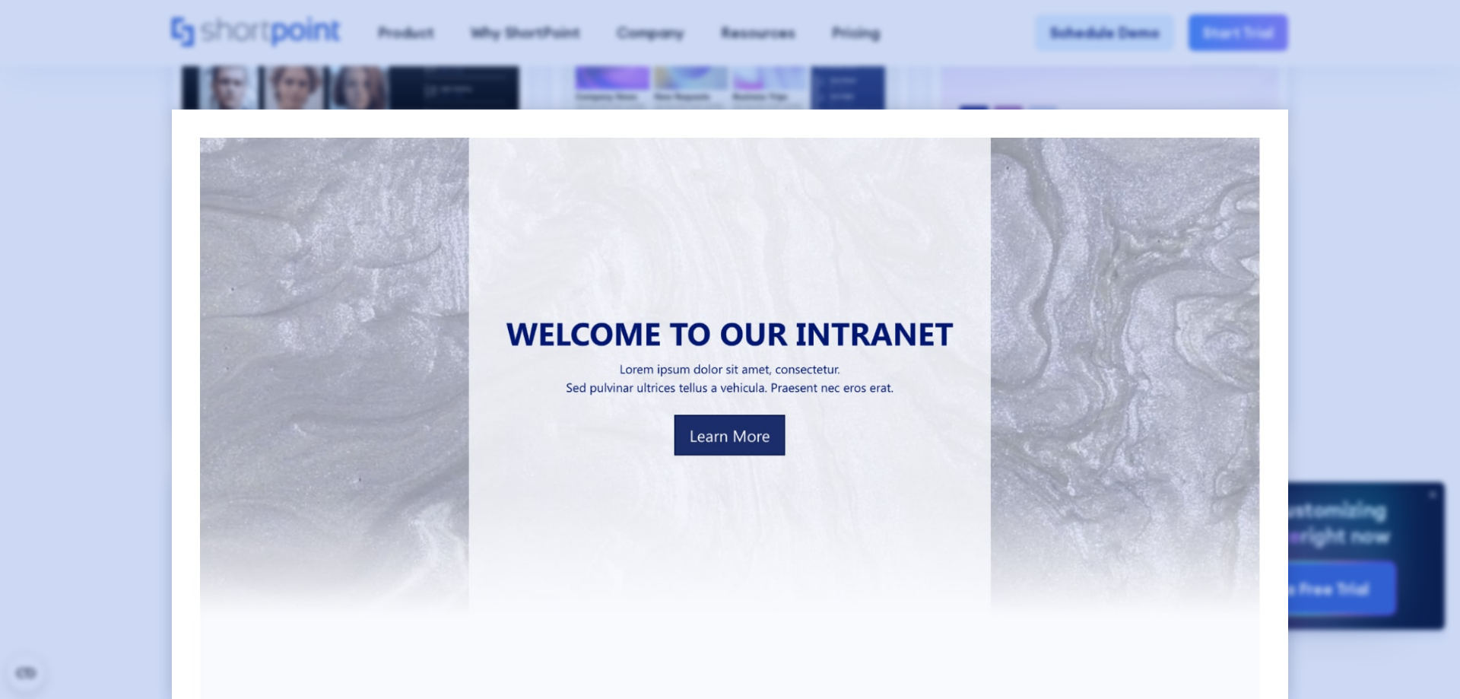
click at [73, 324] on div at bounding box center [730, 349] width 1460 height 699
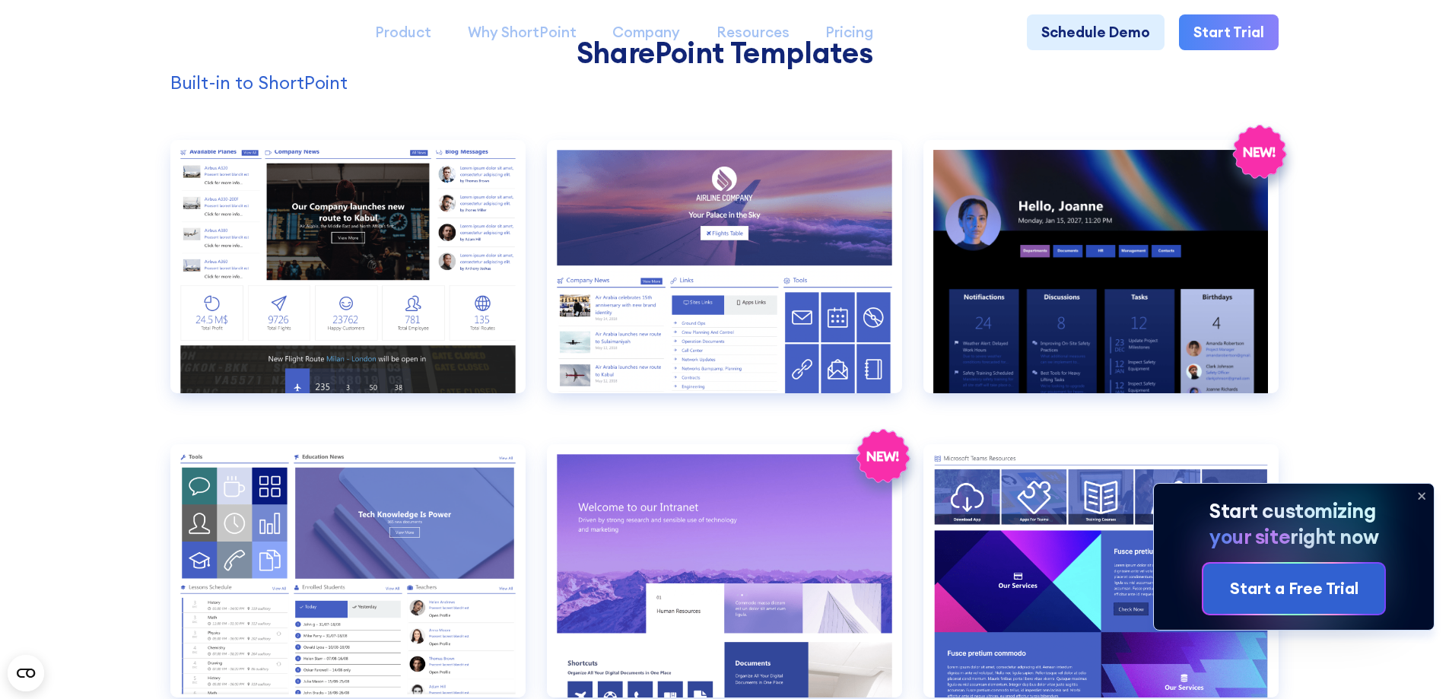
scroll to position [0, 0]
